Goal: Transaction & Acquisition: Book appointment/travel/reservation

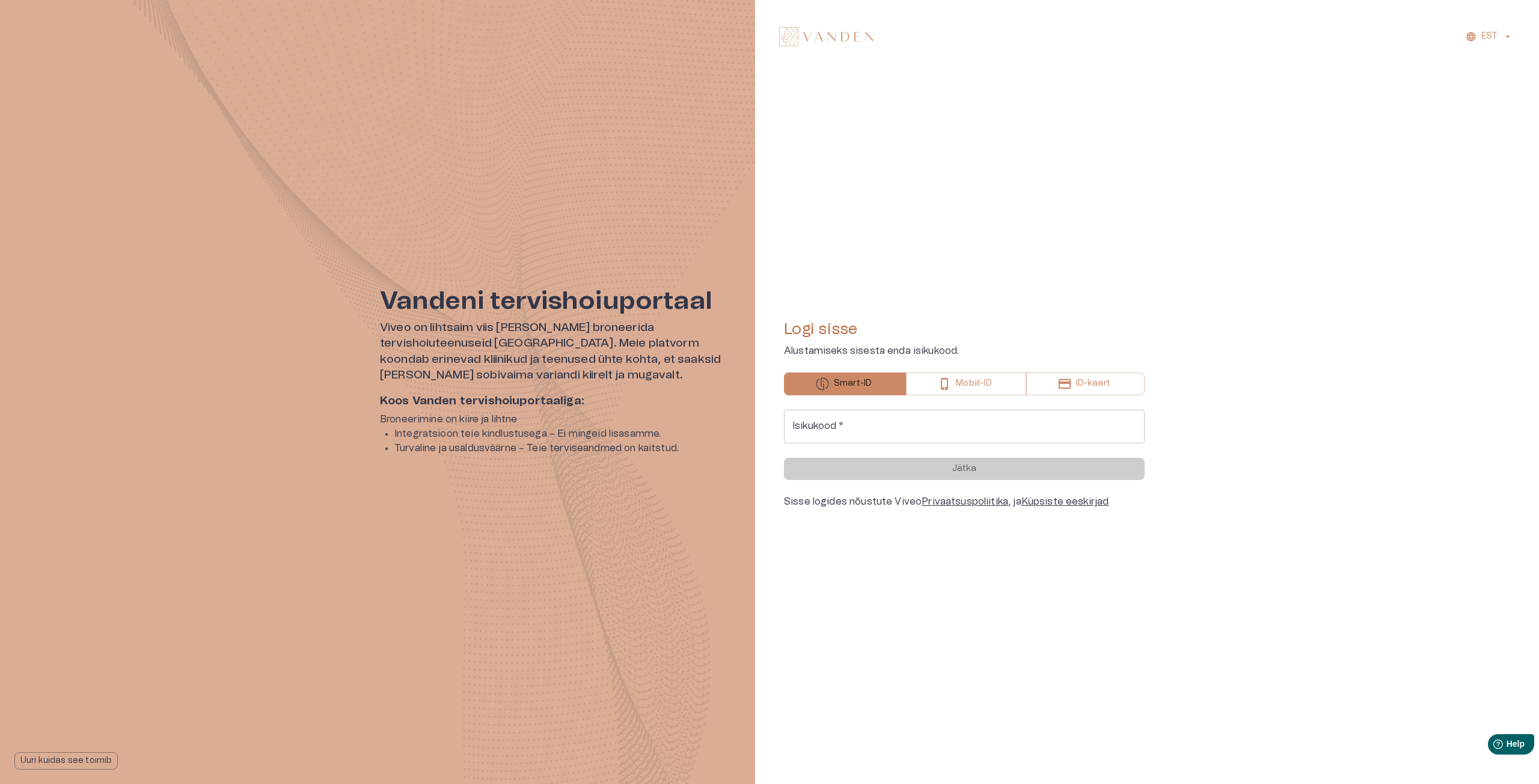
click at [937, 427] on input "Isikukood   *" at bounding box center [964, 426] width 361 height 33
type input "**********"
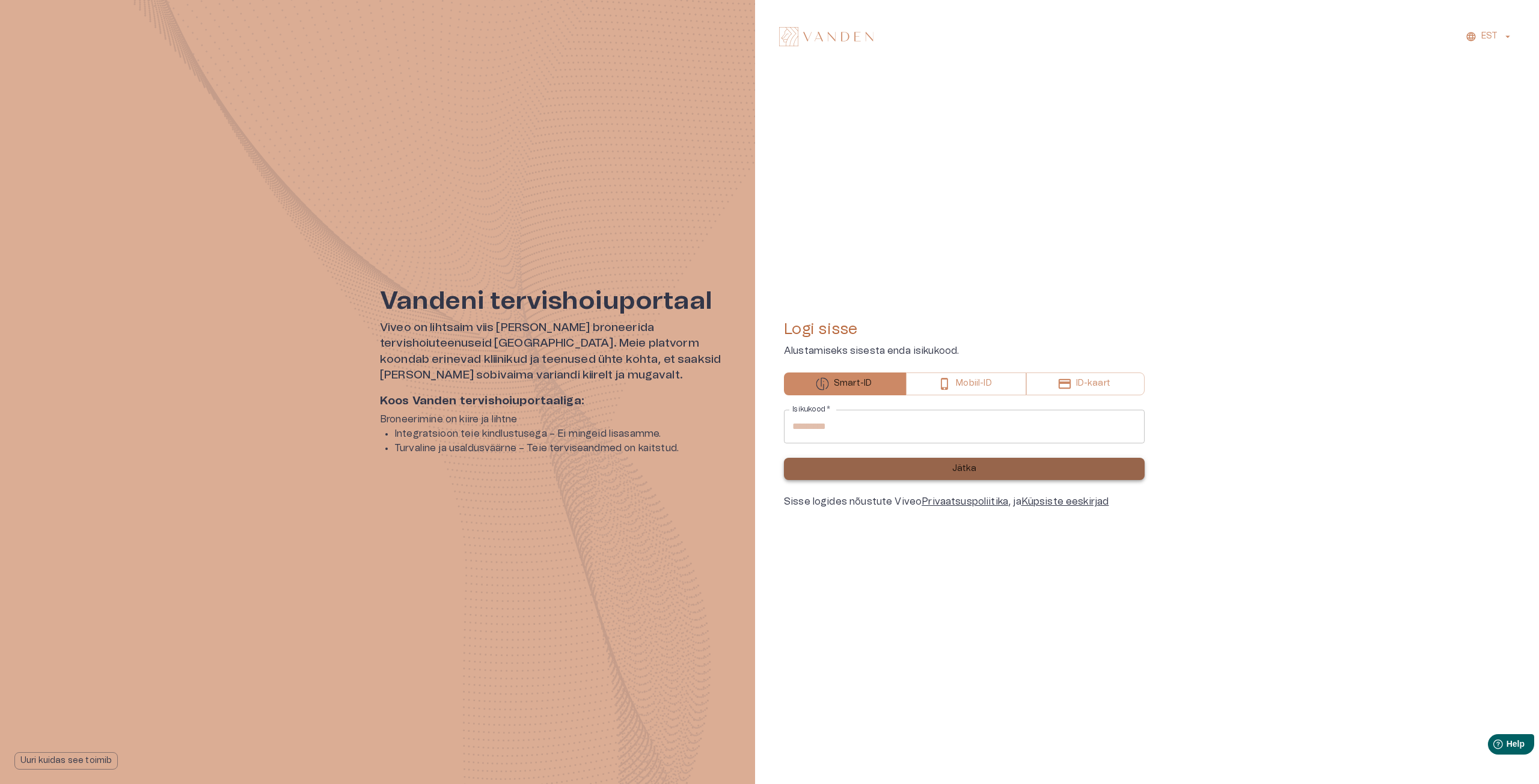
click at [983, 476] on button "Jätka" at bounding box center [964, 469] width 361 height 22
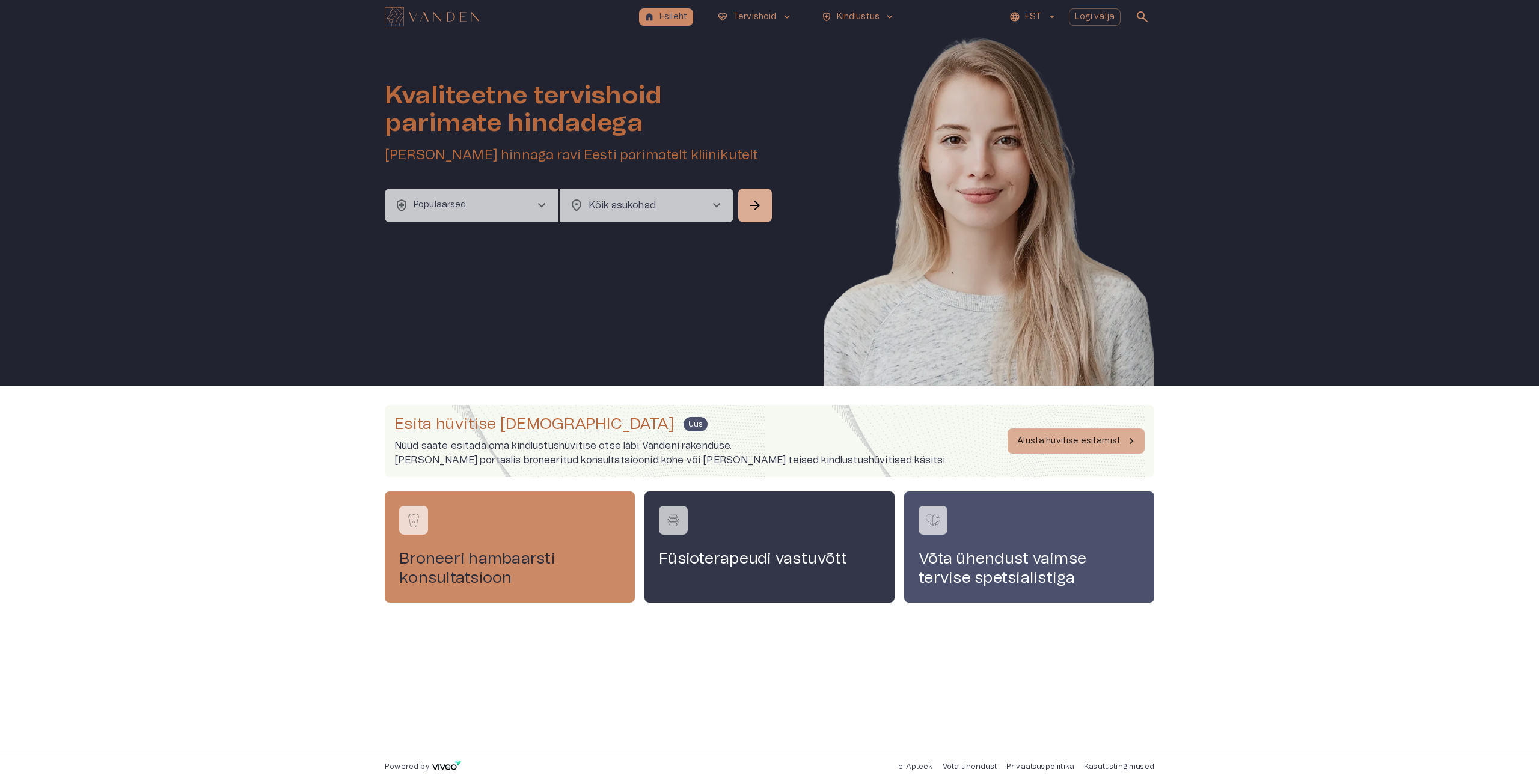
click at [508, 212] on button "health_and_safety Populaarsed chevron_right" at bounding box center [471, 206] width 174 height 33
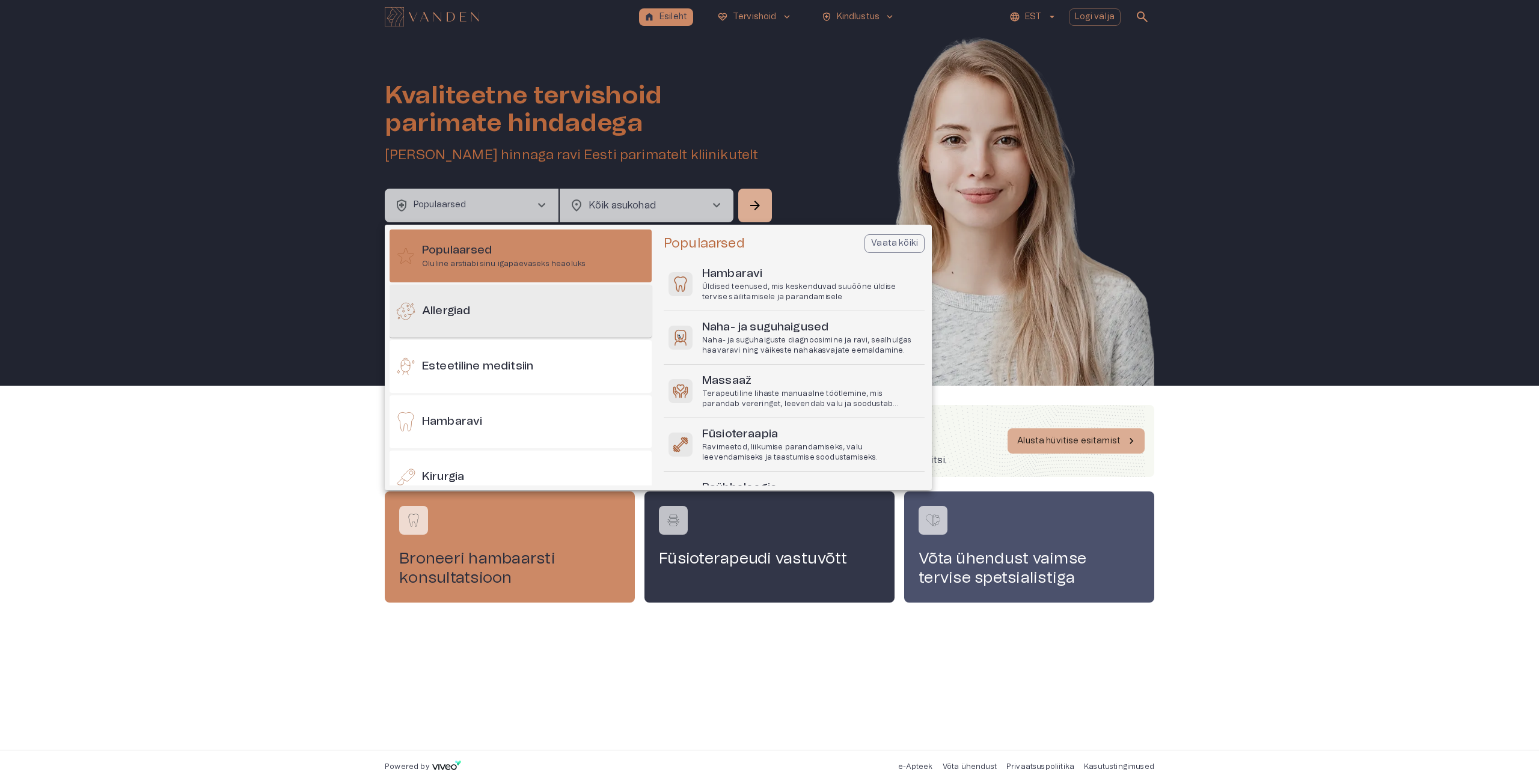
click at [465, 309] on h6 "Allergiad" at bounding box center [445, 311] width 48 height 16
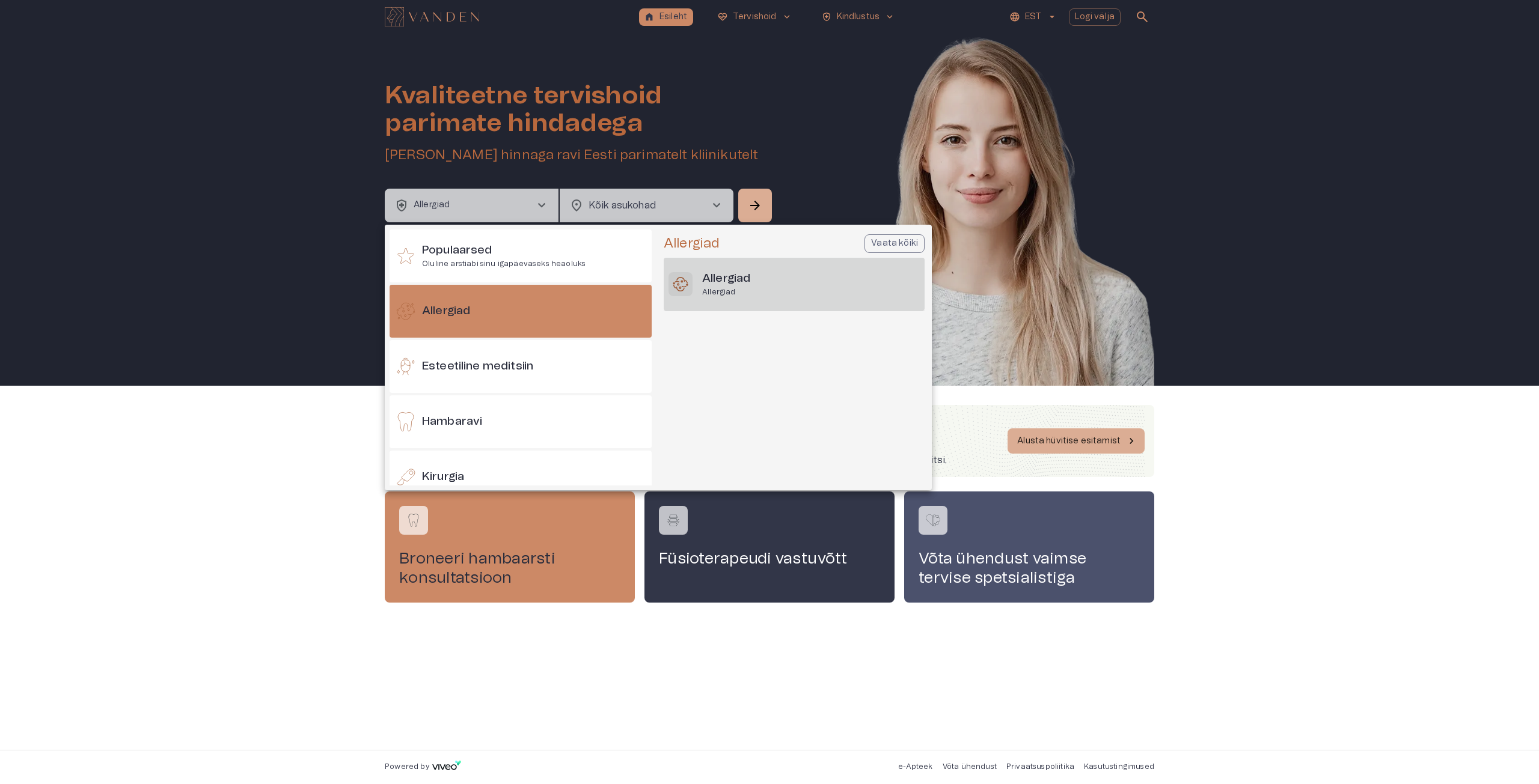
click at [742, 281] on h6 "Allergiad" at bounding box center [726, 279] width 48 height 16
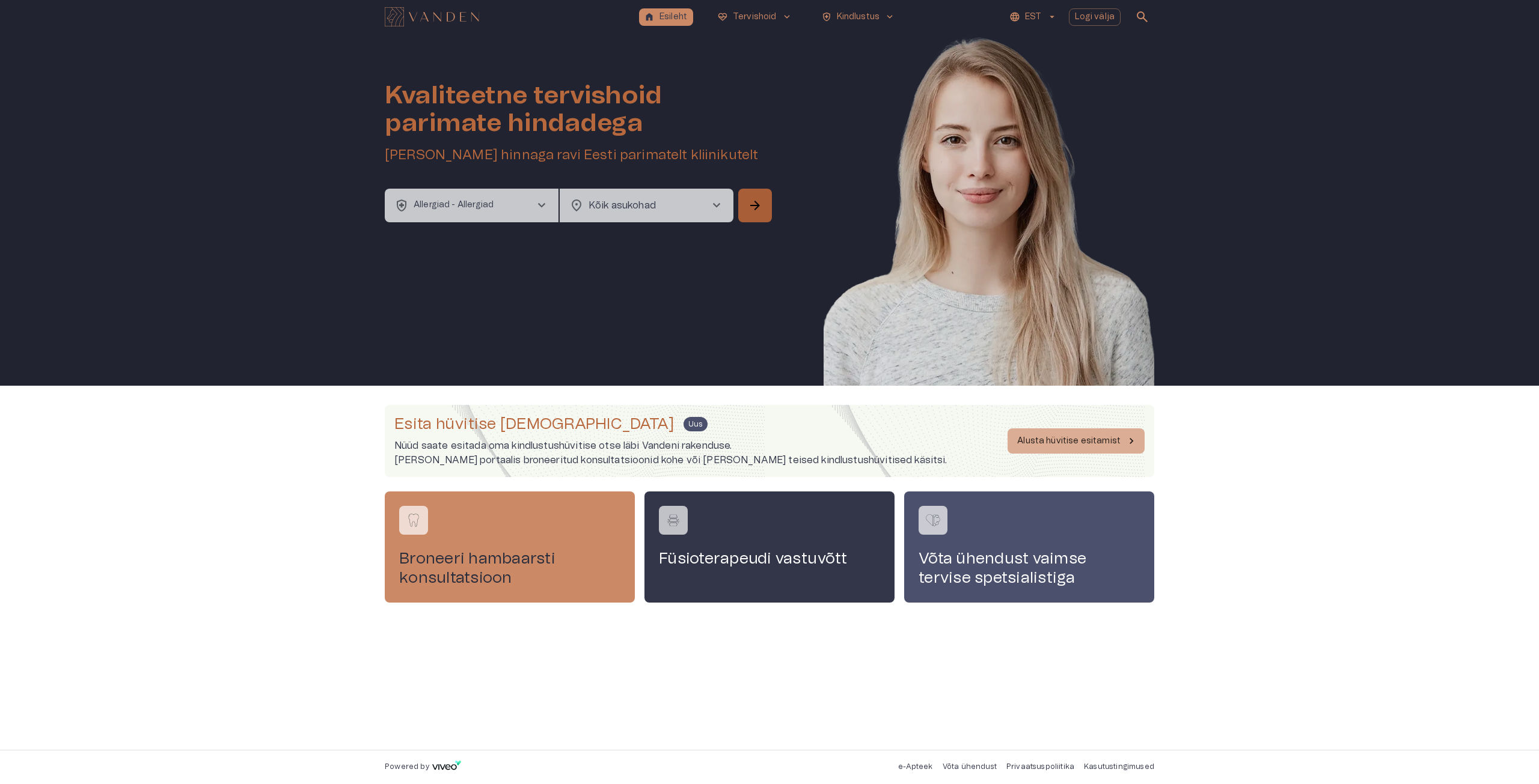
click at [764, 213] on button "arrow_forward" at bounding box center [755, 206] width 34 height 33
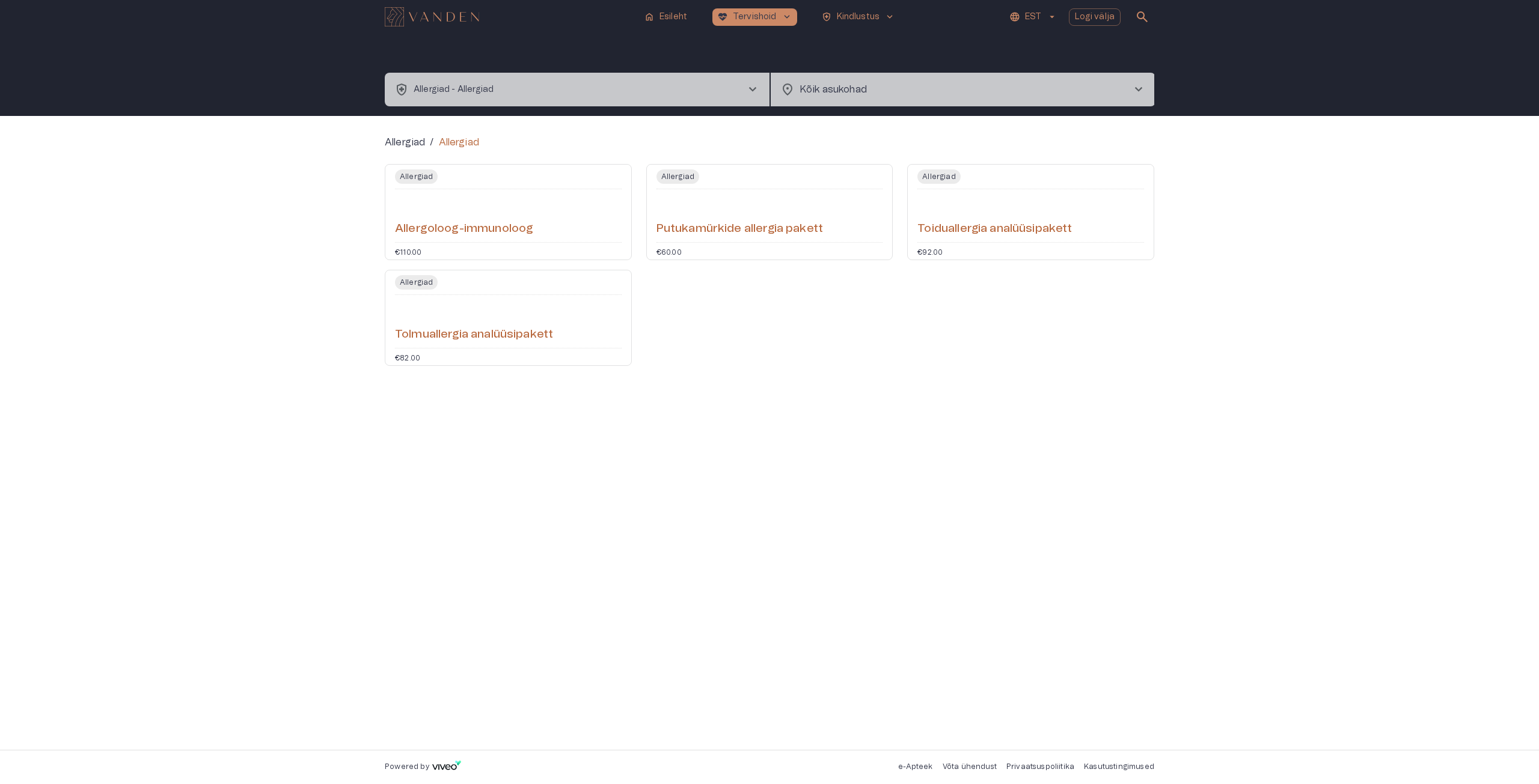
click at [490, 227] on h6 "Allergoloog-immunoloog" at bounding box center [465, 229] width 139 height 16
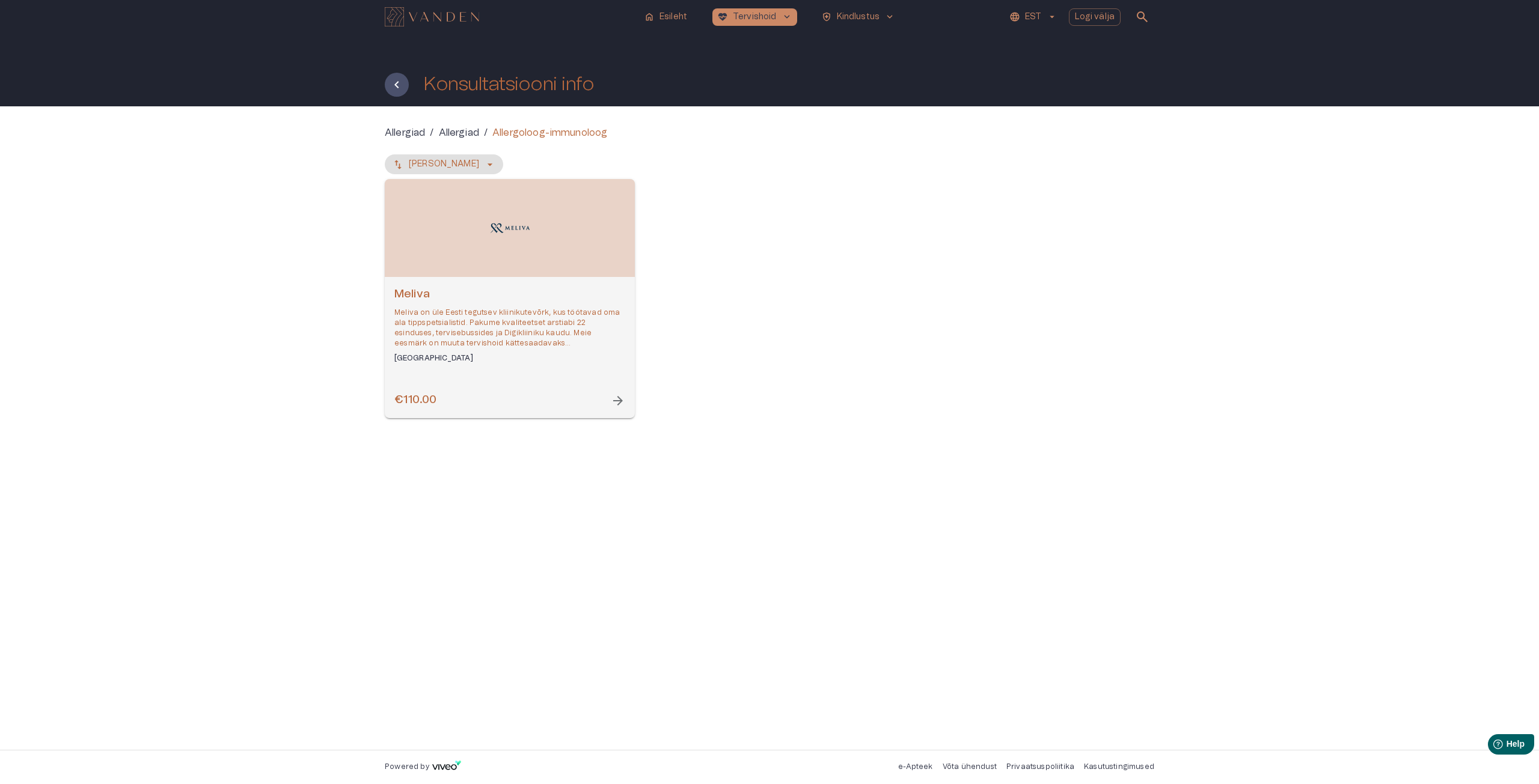
click at [564, 228] on div "Open selected supplier available booking dates" at bounding box center [509, 228] width 250 height 98
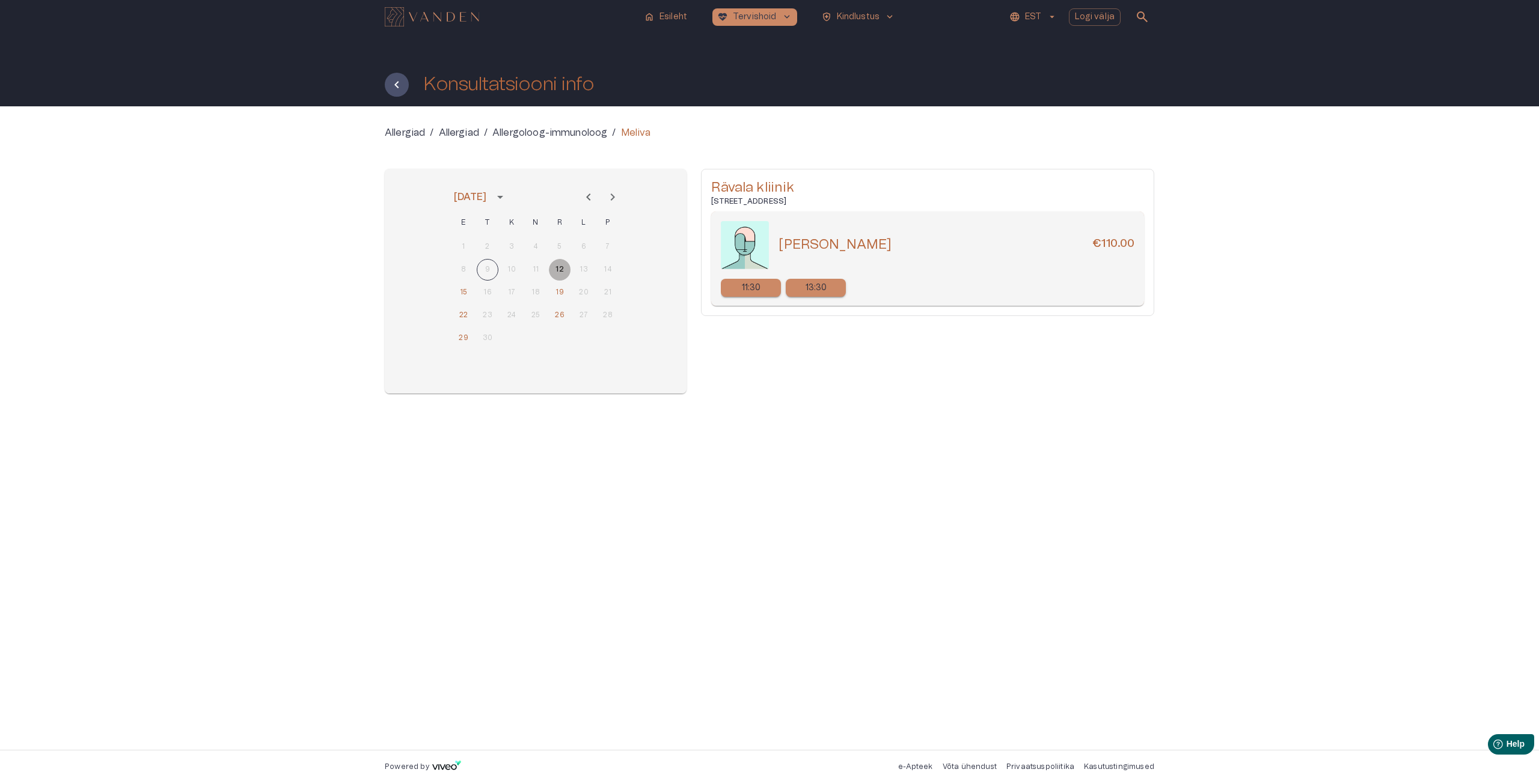
click at [558, 265] on button "12" at bounding box center [560, 269] width 21 height 21
drag, startPoint x: 864, startPoint y: 245, endPoint x: 781, endPoint y: 247, distance: 83.0
click at [781, 247] on div "[PERSON_NAME] €110.00" at bounding box center [956, 244] width 356 height 18
click at [755, 287] on p "11:30" at bounding box center [751, 288] width 19 height 13
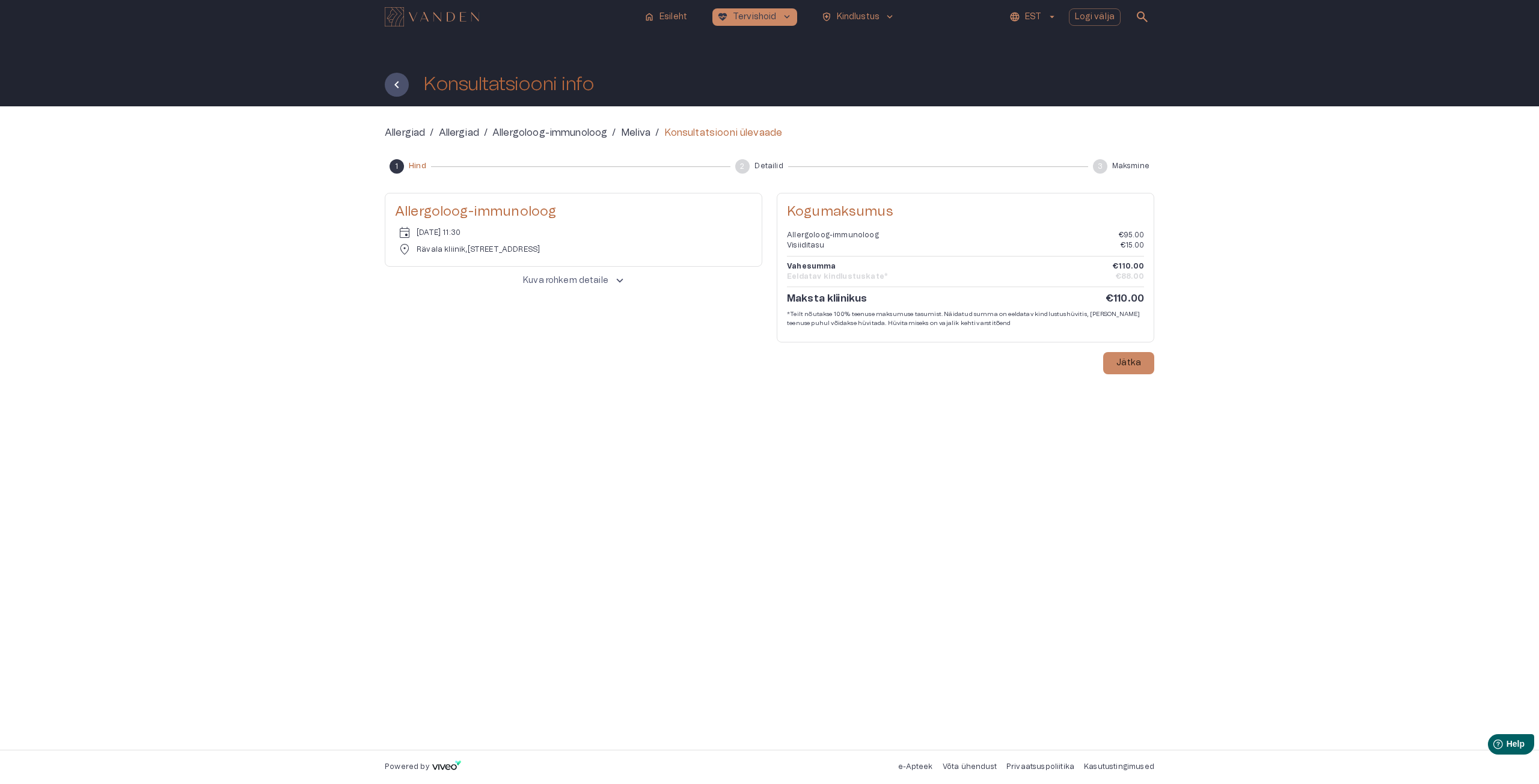
click at [516, 231] on div "event [DATE] 11:30" at bounding box center [573, 232] width 357 height 14
drag, startPoint x: 602, startPoint y: 253, endPoint x: 411, endPoint y: 250, distance: 191.0
click at [411, 250] on div "location_on Rävala kliinik , [STREET_ADDRESS]" at bounding box center [573, 249] width 357 height 14
copy div "Rävala kliinik , [STREET_ADDRESS]"
click at [615, 287] on span "keyboard_arrow_up" at bounding box center [619, 280] width 13 height 13
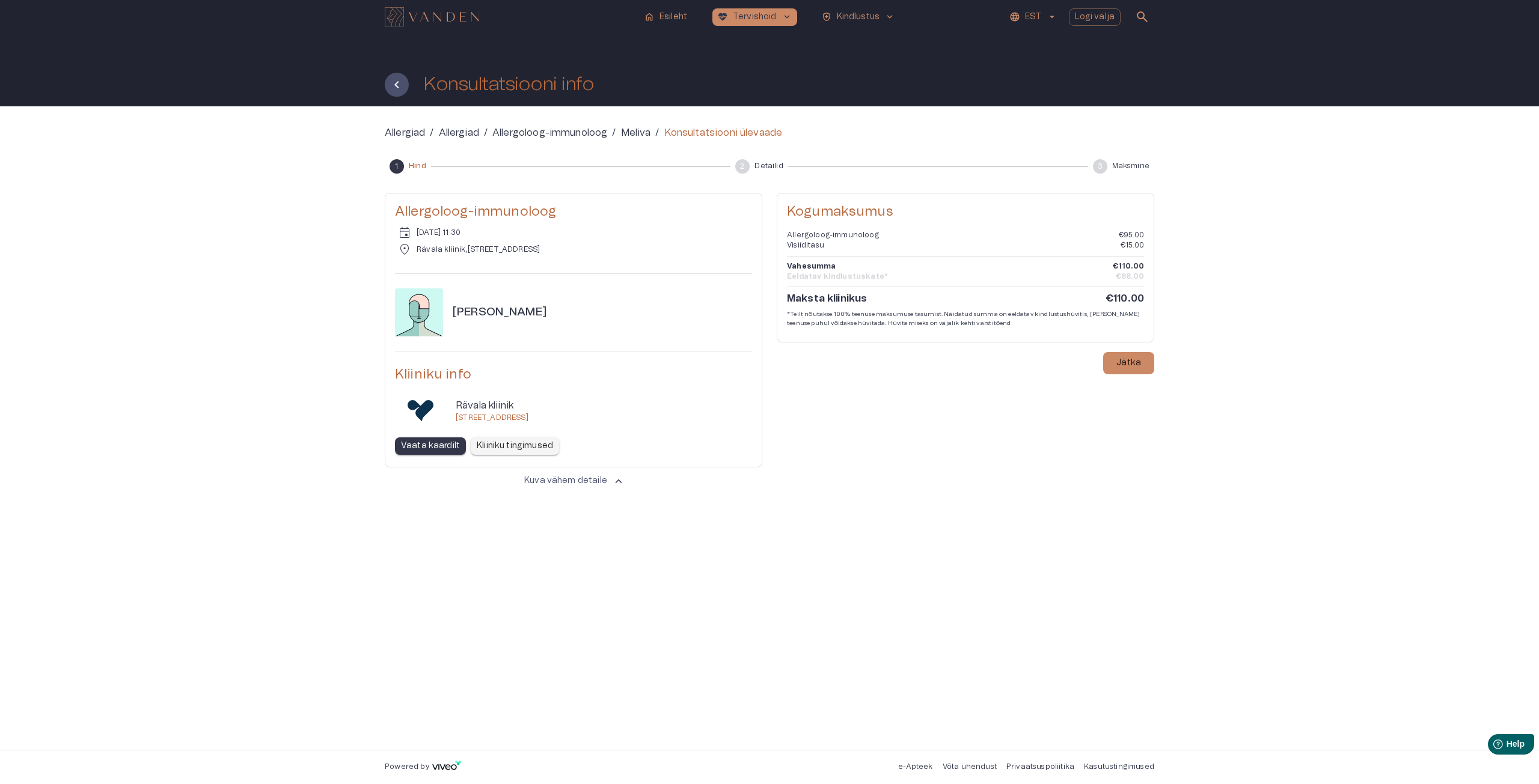
click at [1311, 552] on div "Allergiad / Allergiad / Allergoloog-immunoloog / Meliva / Konsultatsiooni üleva…" at bounding box center [769, 429] width 1539 height 644
click at [1134, 361] on p "Jätka" at bounding box center [1129, 363] width 24 height 13
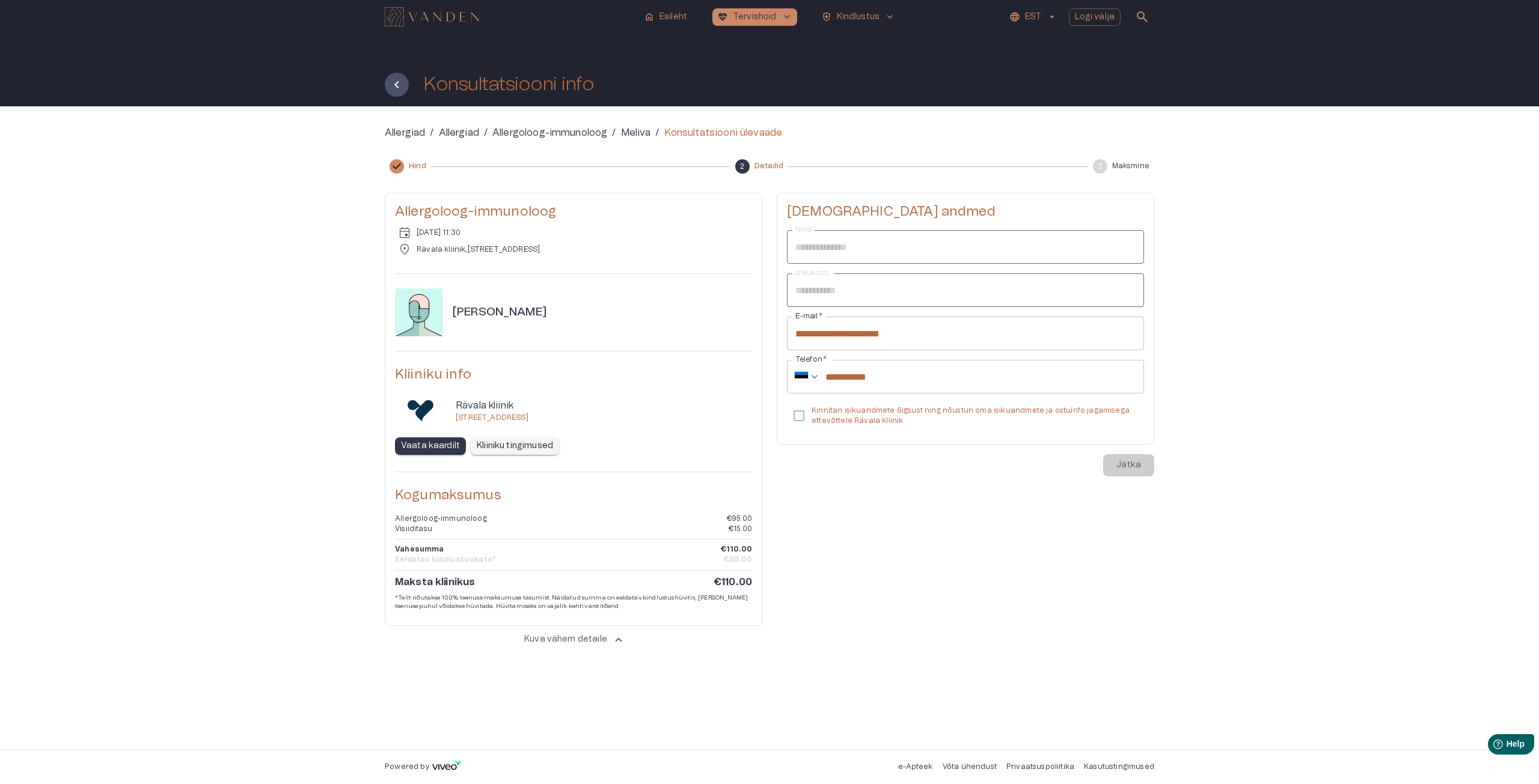
click at [860, 412] on p "Kinnitan isikuandmete õigsust ning nõustun oma isikuandmete ja ostuinfo jagamis…" at bounding box center [973, 416] width 323 height 21
click at [1123, 464] on p "Jätka" at bounding box center [1129, 465] width 24 height 13
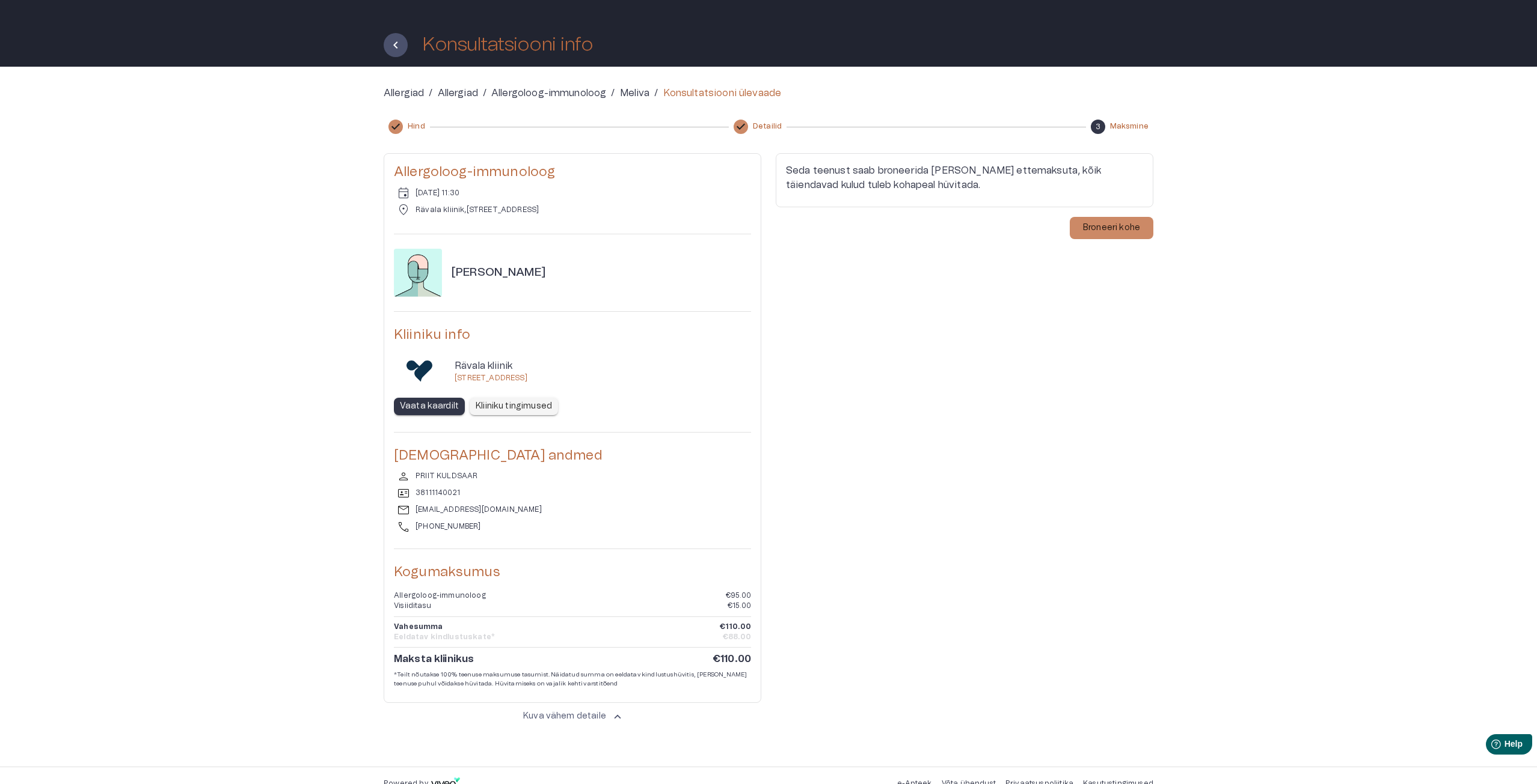
scroll to position [56, 0]
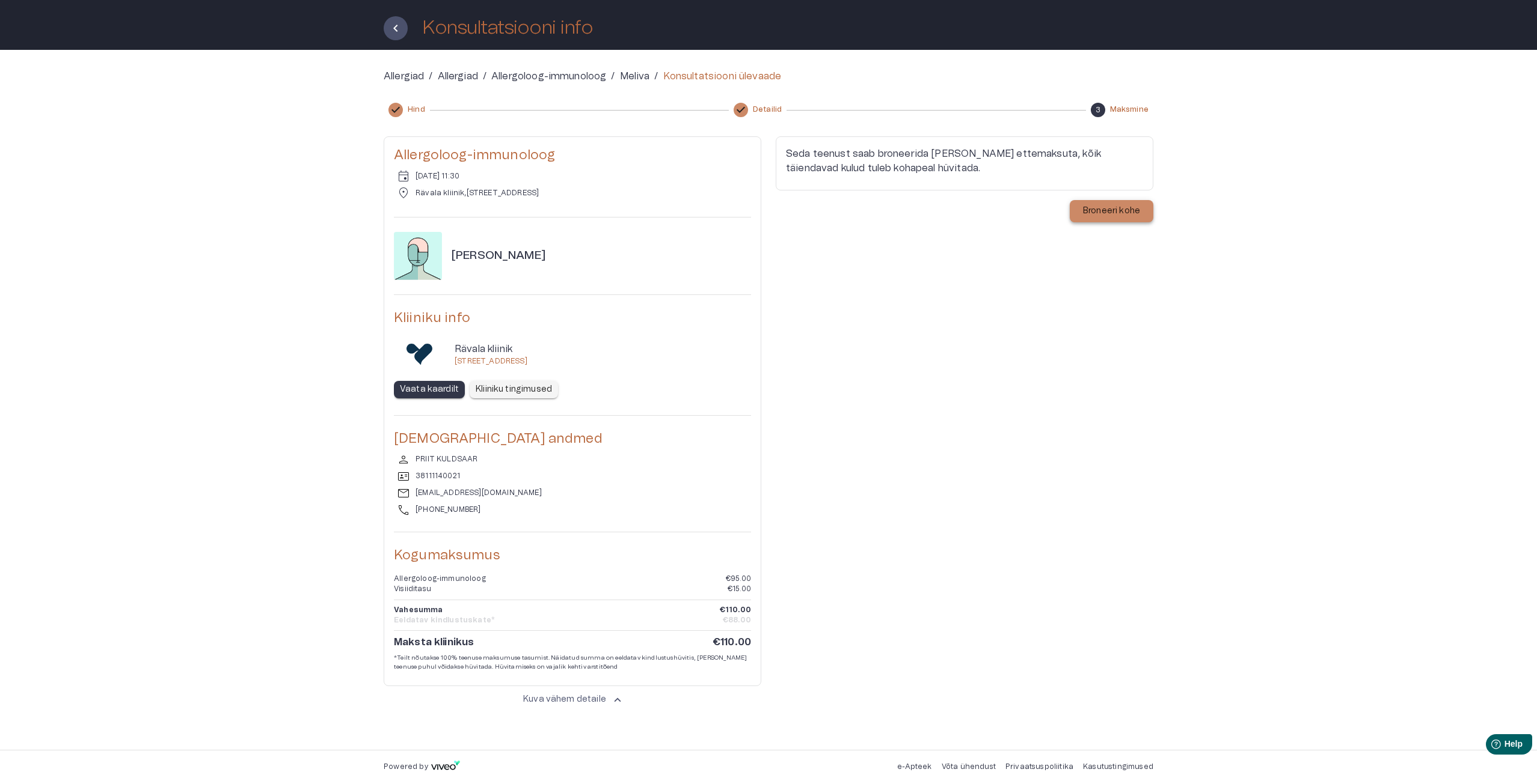
click at [1102, 215] on p "Broneeri kohe" at bounding box center [1111, 211] width 57 height 13
